Goal: Navigation & Orientation: Find specific page/section

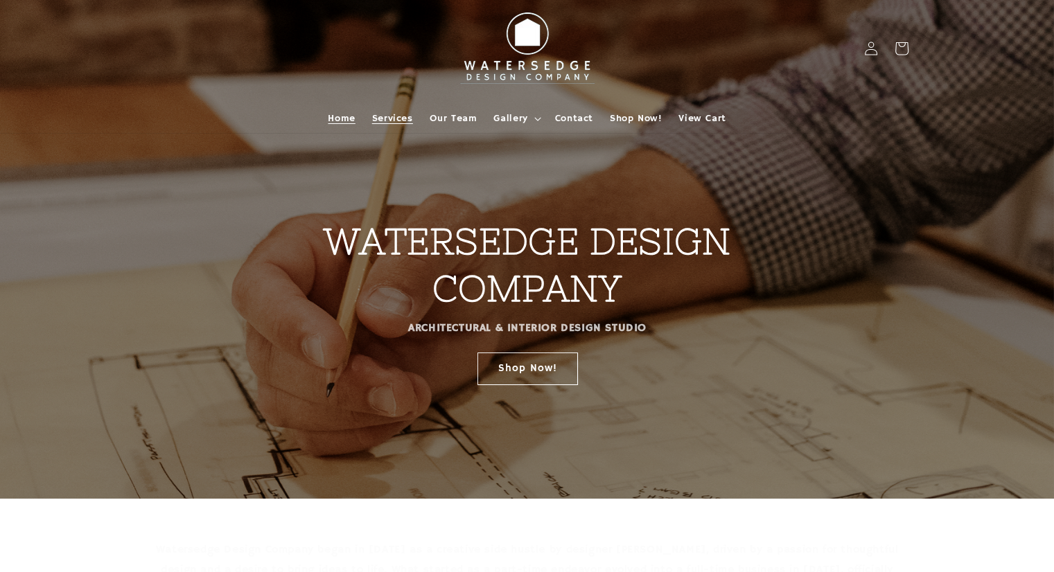
click at [397, 115] on span "Services" at bounding box center [392, 118] width 41 height 12
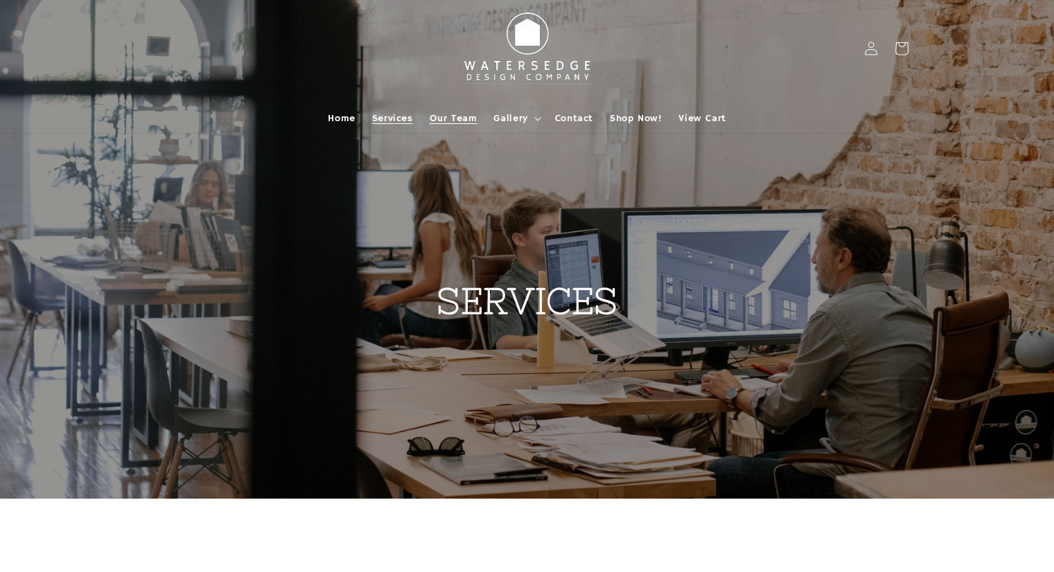
click at [457, 116] on span "Our Team" at bounding box center [454, 118] width 48 height 12
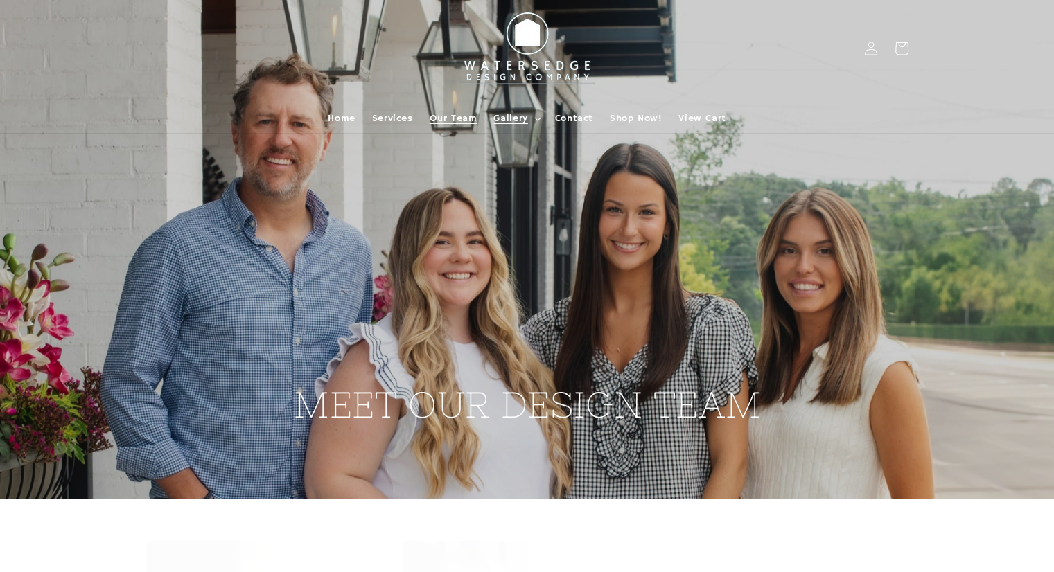
click at [513, 116] on span "Gallery" at bounding box center [510, 118] width 34 height 12
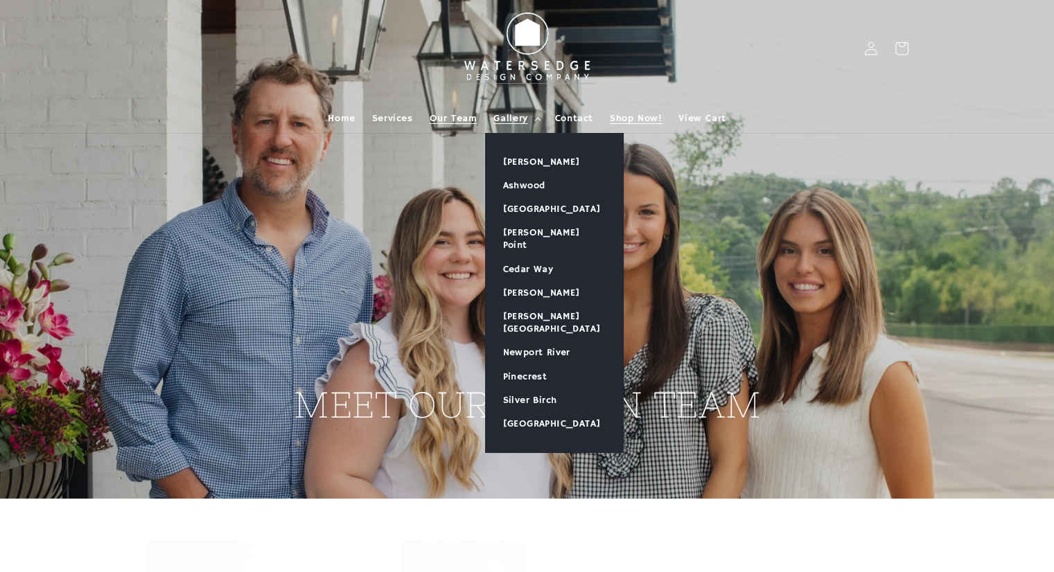
click at [641, 120] on span "Shop Now!" at bounding box center [636, 118] width 52 height 12
